Goal: Find specific page/section: Find specific page/section

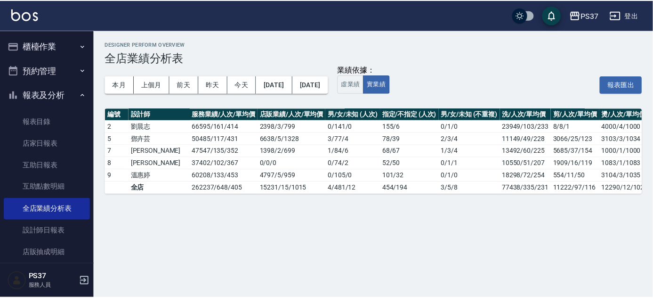
scroll to position [158, 0]
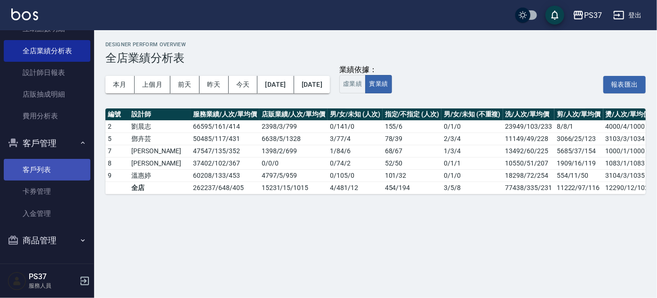
click at [55, 162] on link "客戶列表" at bounding box center [47, 170] width 87 height 22
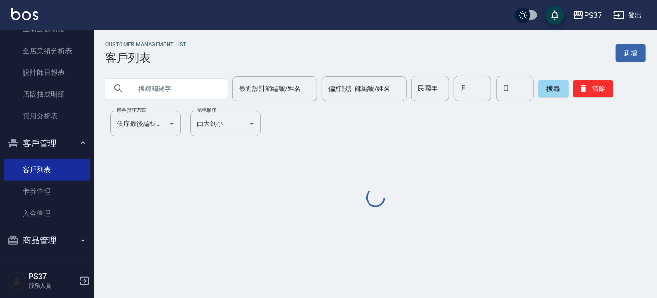
click at [194, 87] on input "text" at bounding box center [176, 88] width 89 height 25
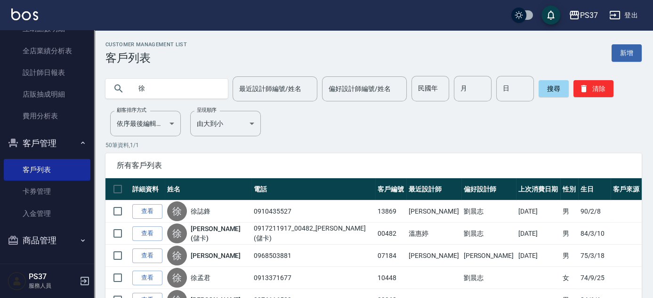
click at [180, 96] on input "徐" at bounding box center [176, 88] width 89 height 25
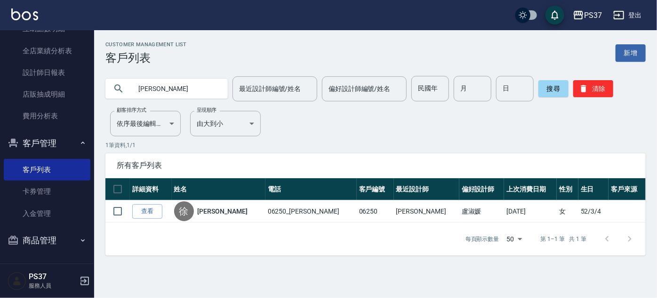
click at [185, 93] on input "[PERSON_NAME]" at bounding box center [176, 88] width 89 height 25
type input "徐"
click at [433, 90] on input "民國年" at bounding box center [431, 88] width 38 height 25
type input "80"
type input "06"
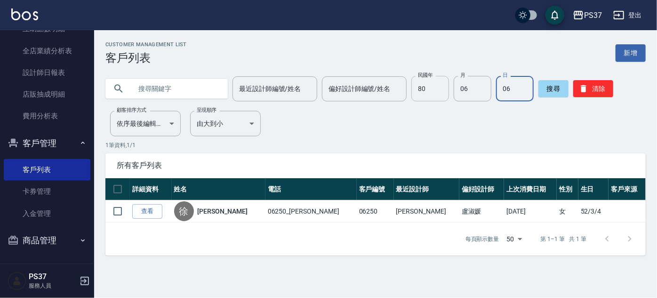
type input "06"
